Goal: Find specific page/section: Find specific page/section

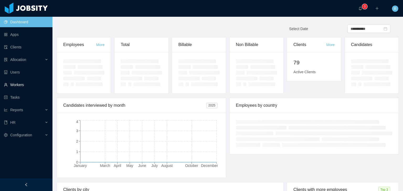
click at [24, 79] on ul "Dashboard Apps Clients Allocation Users Workers Tasks Reports HR Configuration" at bounding box center [26, 79] width 52 height 126
click at [21, 84] on link "Workers" at bounding box center [26, 85] width 44 height 10
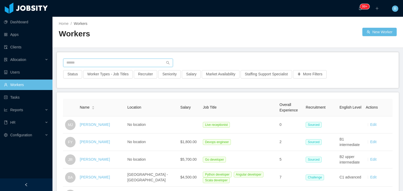
click at [126, 60] on input "text" at bounding box center [118, 63] width 110 height 8
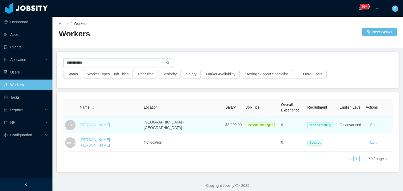
type input "**********"
click at [108, 123] on link "[PERSON_NAME]" at bounding box center [95, 125] width 30 height 4
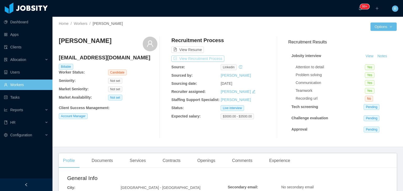
click at [192, 60] on button "View Recruitment Process" at bounding box center [197, 59] width 53 height 6
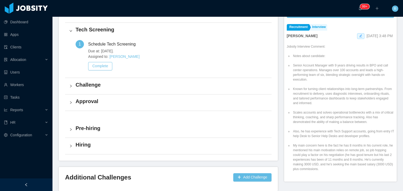
scroll to position [15, 0]
